Goal: Book appointment/travel/reservation

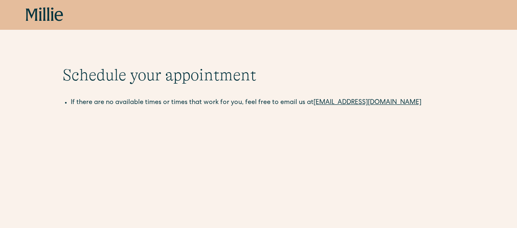
click at [45, 17] on icon at bounding box center [44, 13] width 3 height 13
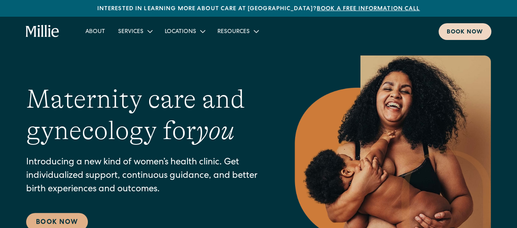
click at [457, 36] on div "Book now" at bounding box center [464, 32] width 36 height 9
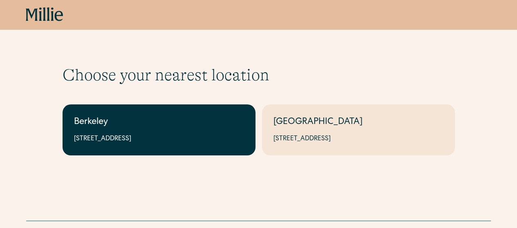
click at [215, 121] on div "Berkeley" at bounding box center [159, 122] width 170 height 13
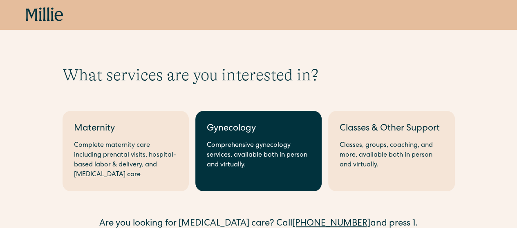
click at [245, 144] on div "Comprehensive gynecology services, available both in person and virtually." at bounding box center [258, 155] width 103 height 29
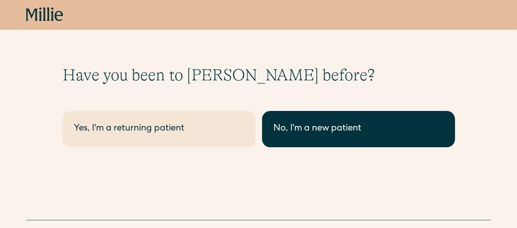
click at [305, 127] on div "No, I'm a new patient" at bounding box center [358, 128] width 170 height 13
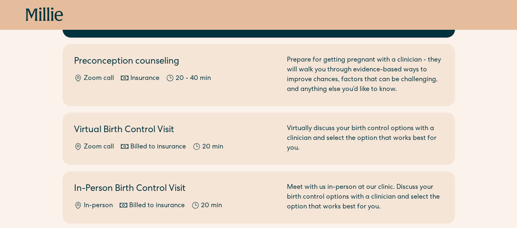
scroll to position [163, 0]
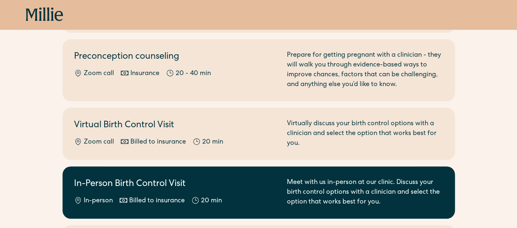
click at [201, 179] on h2 "In-Person Birth Control Visit" at bounding box center [175, 184] width 203 height 13
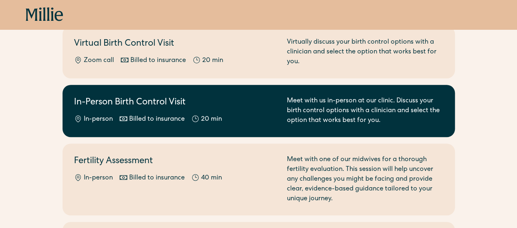
scroll to position [327, 0]
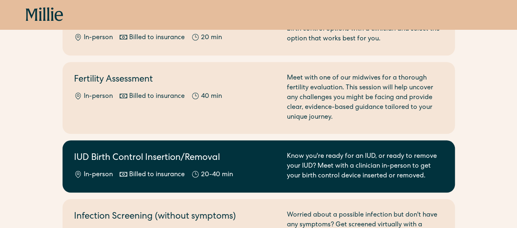
click at [175, 158] on h2 "IUD Birth Control Insertion/Removal" at bounding box center [175, 158] width 203 height 13
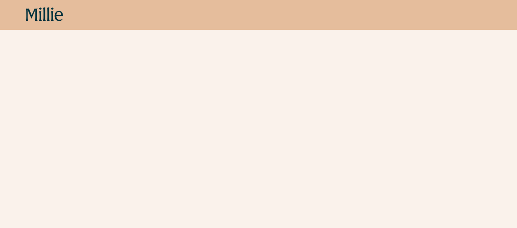
scroll to position [204, 0]
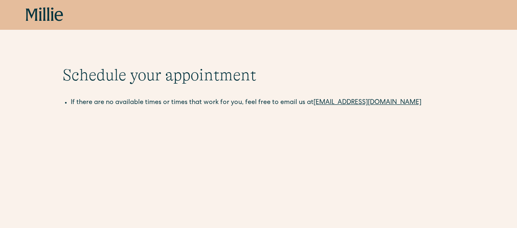
click at [41, 12] on icon at bounding box center [40, 13] width 3 height 13
